Goal: Communication & Community: Participate in discussion

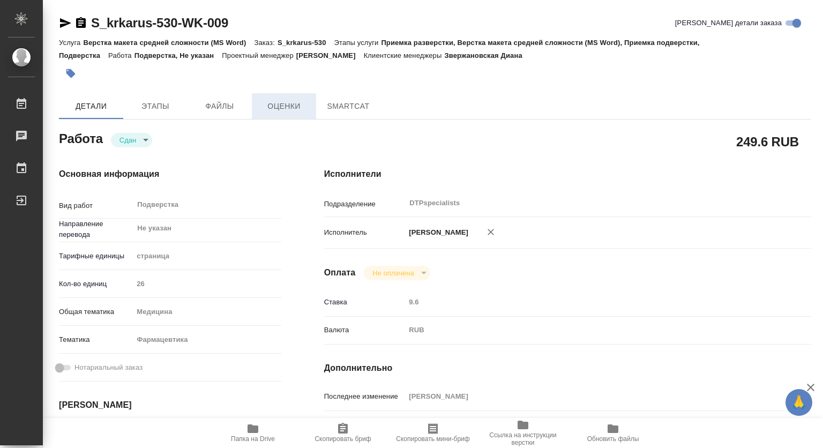
type textarea "x"
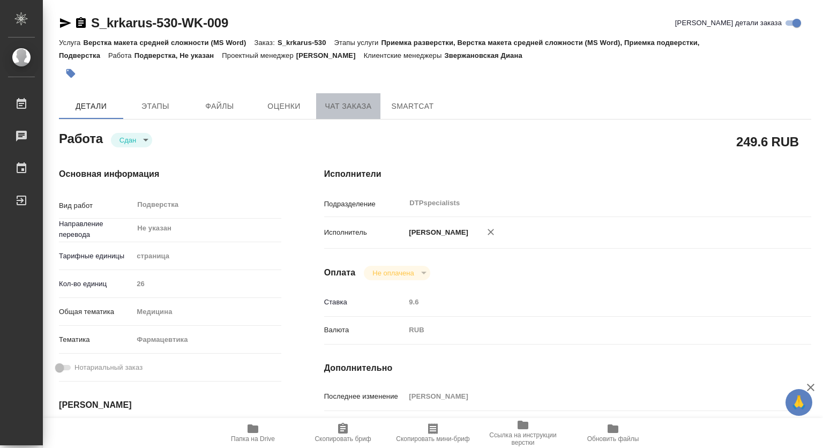
click at [348, 104] on span "Чат заказа" at bounding box center [348, 106] width 51 height 13
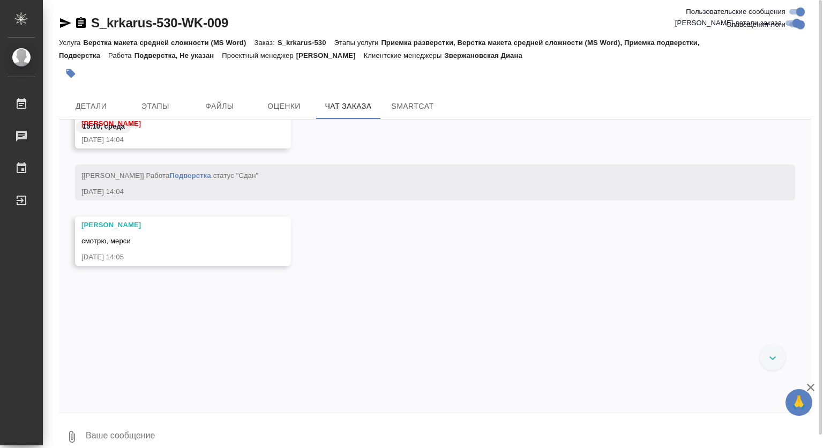
scroll to position [81988, 0]
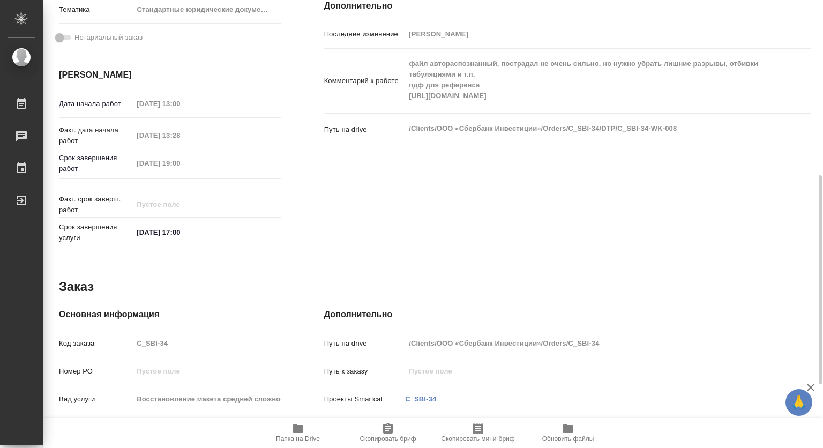
scroll to position [482, 0]
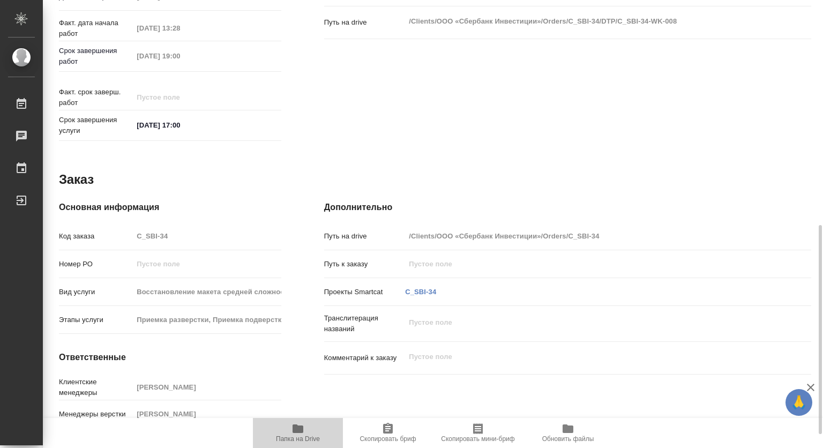
click at [296, 430] on icon "button" at bounding box center [298, 429] width 11 height 9
